Goal: Task Accomplishment & Management: Manage account settings

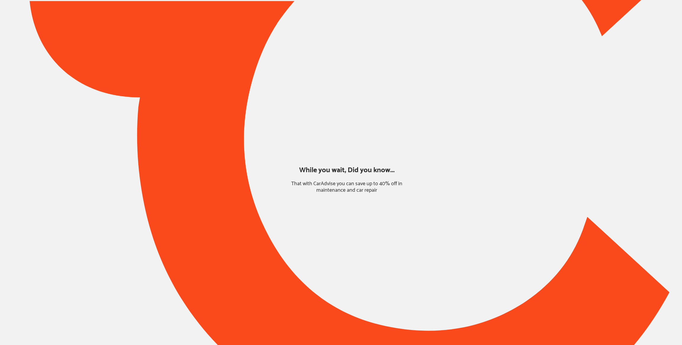
type input "*****"
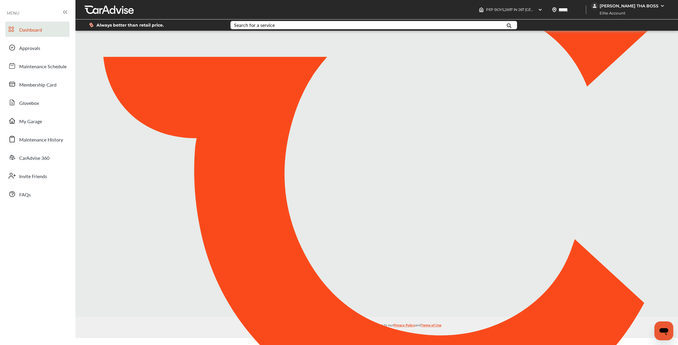
click at [624, 4] on div "[PERSON_NAME] THA BOSS" at bounding box center [628, 5] width 59 height 5
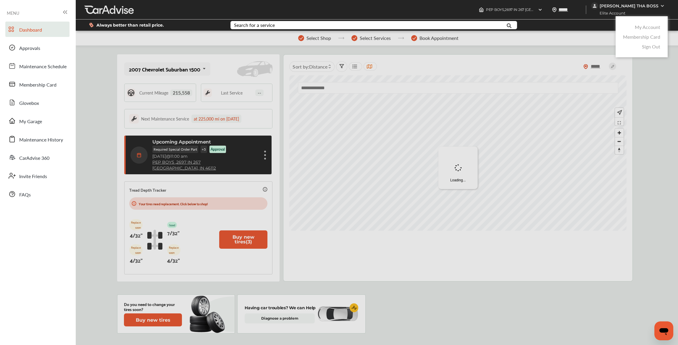
click at [641, 28] on link "My Account" at bounding box center [647, 27] width 25 height 7
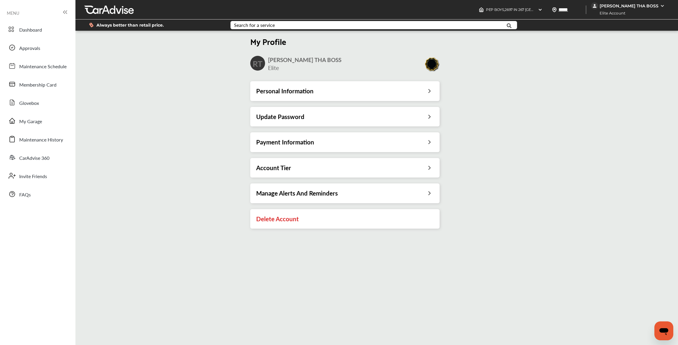
click at [300, 173] on div "Account Tier" at bounding box center [344, 168] width 189 height 20
click at [300, 172] on div "Account Tier" at bounding box center [344, 168] width 177 height 8
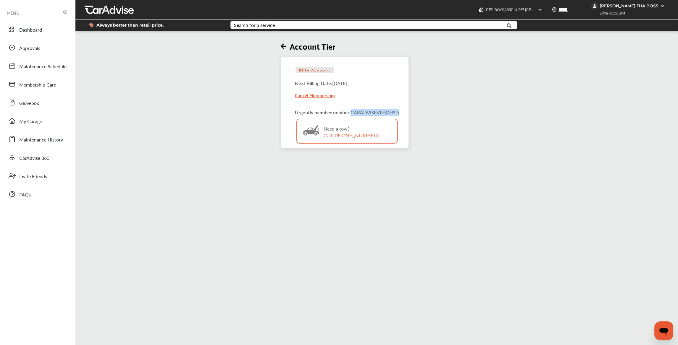
drag, startPoint x: 402, startPoint y: 112, endPoint x: 356, endPoint y: 113, distance: 46.4
click at [353, 114] on div "Elite Account Next Billing Date: [DATE] Cancel Membership Urgently member numbe…" at bounding box center [345, 103] width 128 height 92
copy span "CARADVISE VLHGHSD"
